Goal: Transaction & Acquisition: Book appointment/travel/reservation

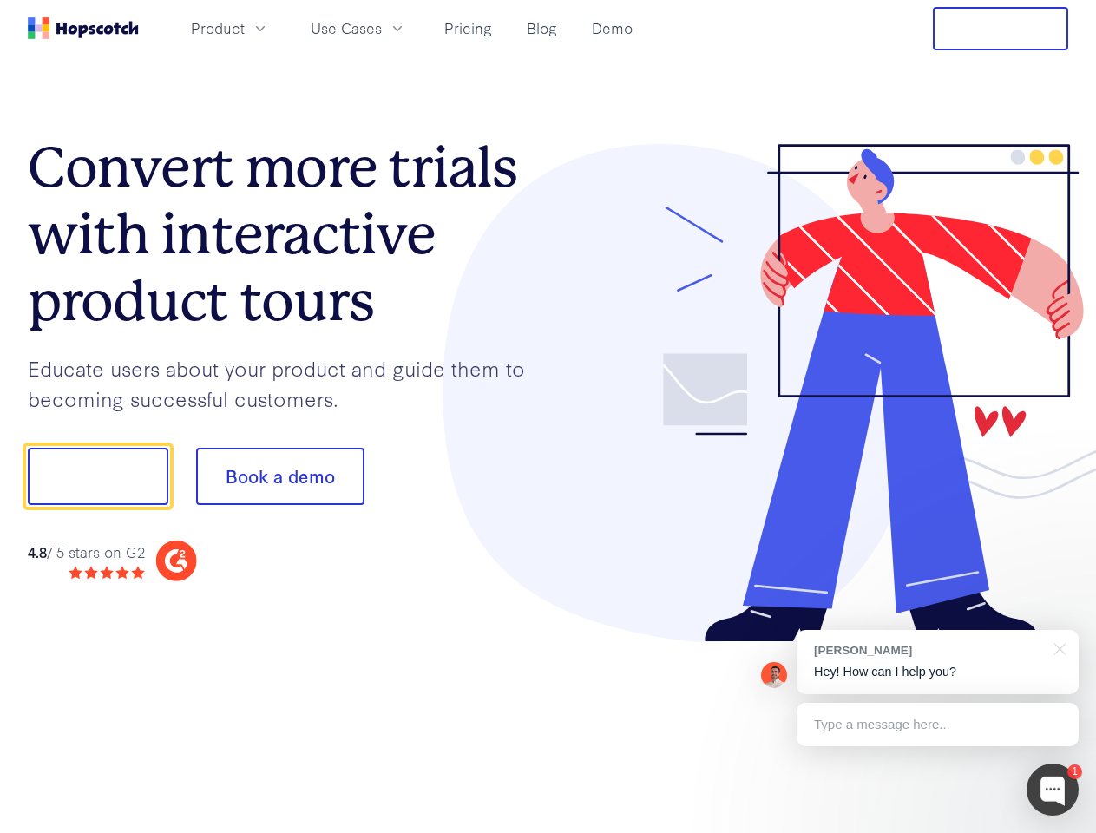
click at [549, 417] on div at bounding box center [809, 393] width 521 height 499
click at [245, 28] on span "Product" at bounding box center [218, 28] width 54 height 22
click at [382, 28] on span "Use Cases" at bounding box center [346, 28] width 71 height 22
click at [1001, 29] on button "Free Trial" at bounding box center [1000, 28] width 135 height 43
click at [97, 477] on button "Show me!" at bounding box center [98, 476] width 141 height 57
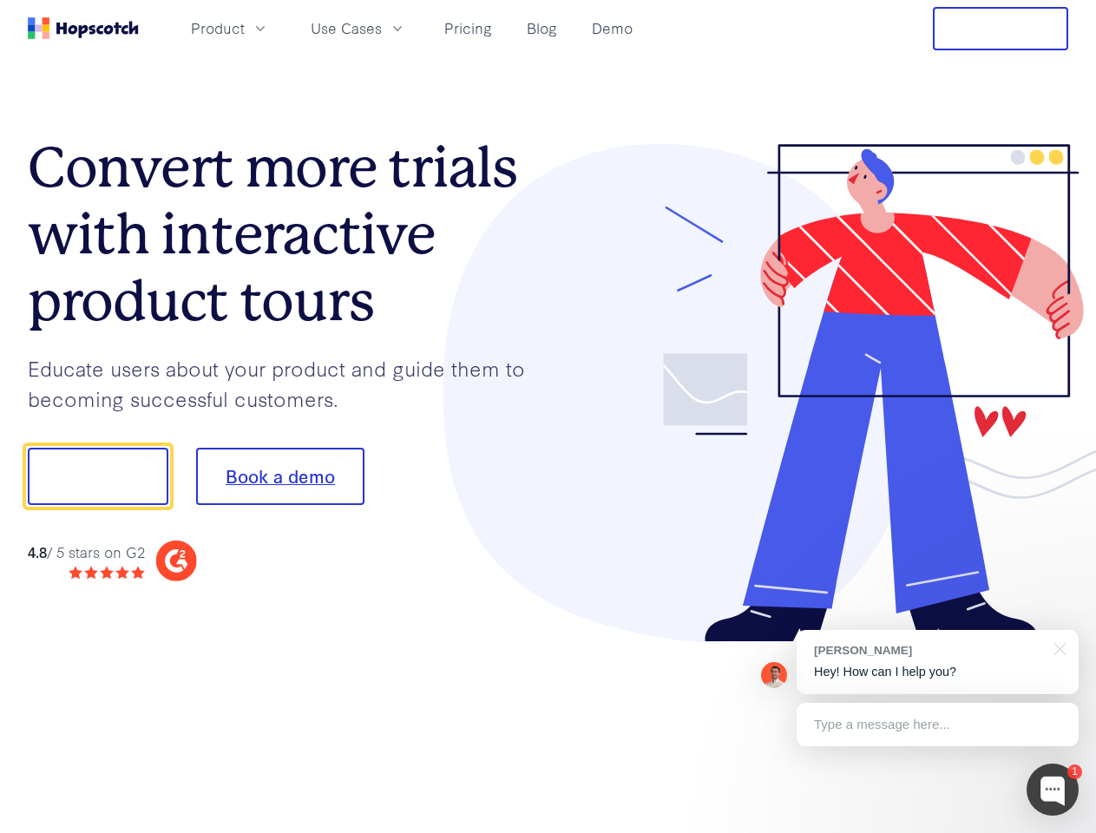
click at [280, 477] on button "Book a demo" at bounding box center [280, 476] width 168 height 57
click at [1053, 790] on div at bounding box center [1053, 790] width 52 height 52
click at [938, 662] on div "[PERSON_NAME] Hey! How can I help you?" at bounding box center [938, 662] width 282 height 64
click at [1057, 648] on div at bounding box center [917, 474] width 326 height 579
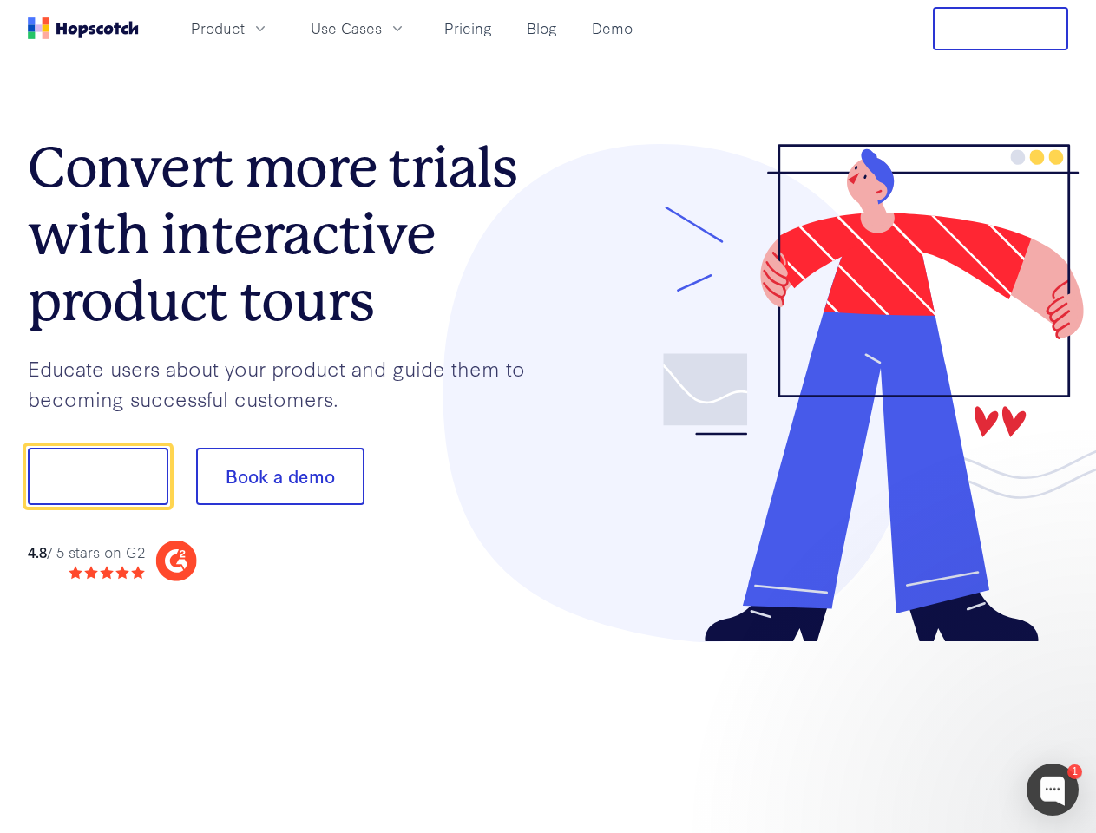
click at [938, 725] on div at bounding box center [917, 591] width 326 height 346
